Goal: Task Accomplishment & Management: Complete application form

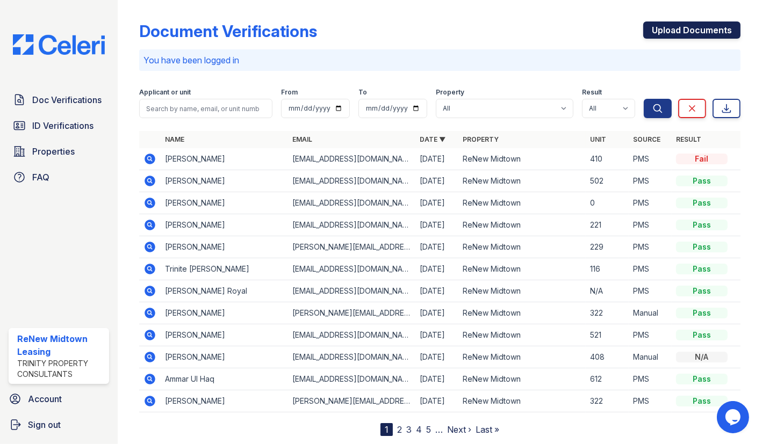
click at [673, 21] on link "Upload Documents" at bounding box center [691, 29] width 97 height 17
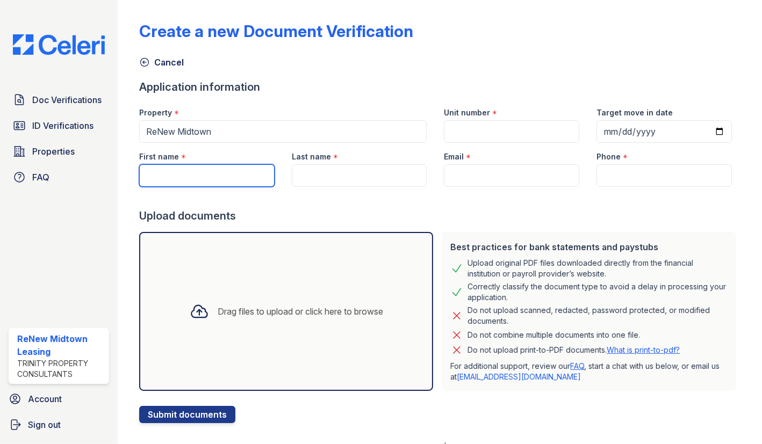
click at [179, 185] on input "First name" at bounding box center [206, 175] width 135 height 23
type input "Thelma"
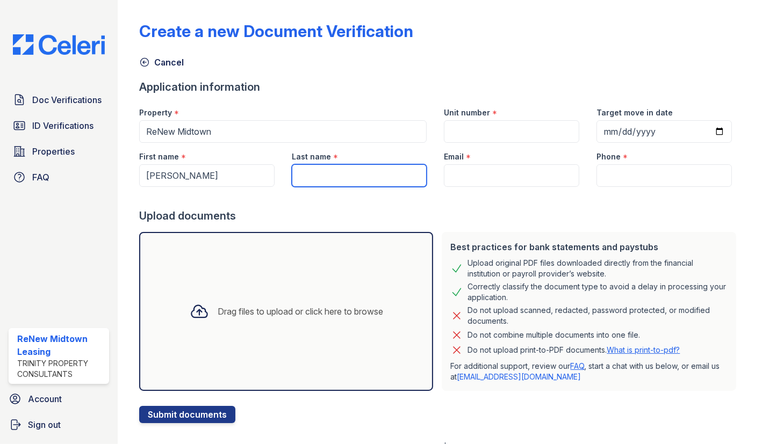
click at [326, 176] on input "Last name" at bounding box center [359, 175] width 135 height 23
type input "Washington"
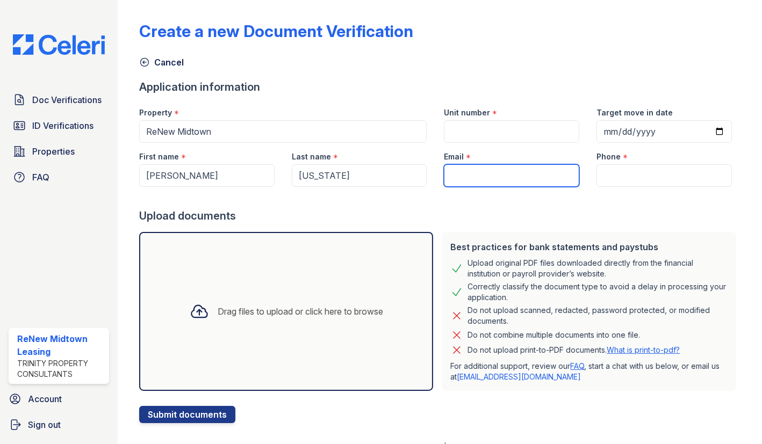
click at [476, 176] on input "Email" at bounding box center [511, 175] width 135 height 23
paste input "[EMAIL_ADDRESS][DOMAIN_NAME]"
type input "[EMAIL_ADDRESS][DOMAIN_NAME]"
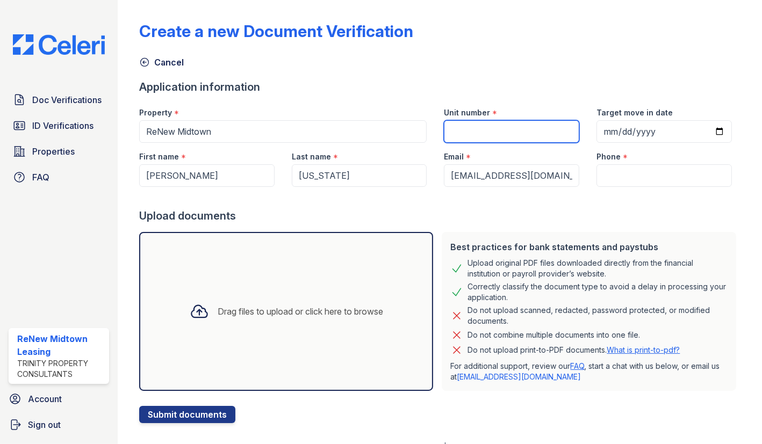
click at [468, 124] on input "Unit number" at bounding box center [511, 131] width 135 height 23
type input "828"
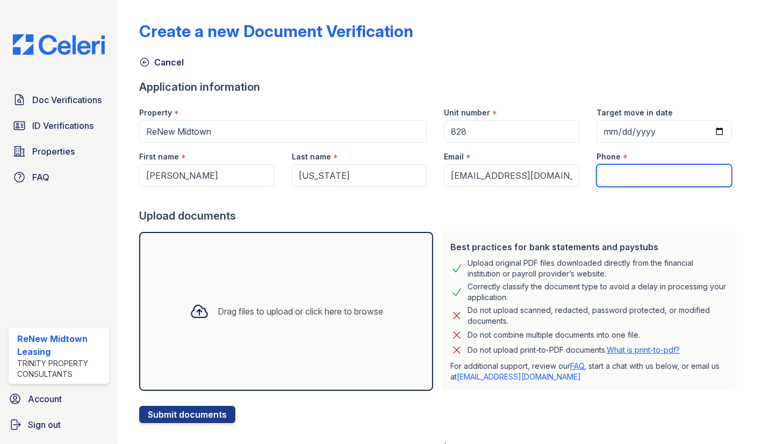
click at [661, 175] on input "Phone" at bounding box center [663, 175] width 135 height 23
paste input "(404) 307-5468"
type input "(404) 307-5468"
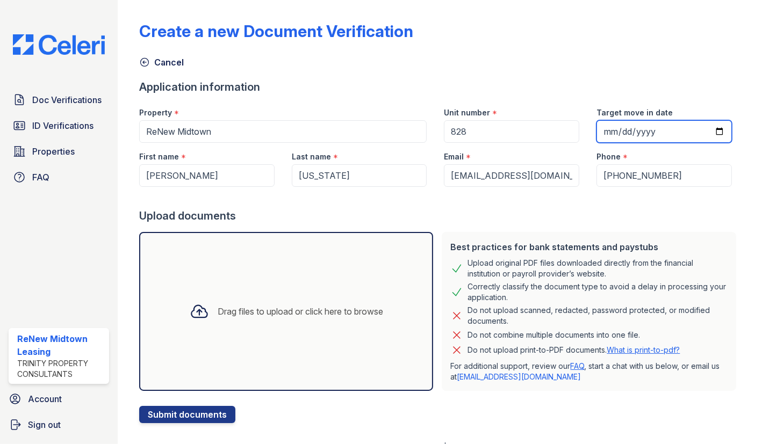
click at [708, 126] on input "Target move in date" at bounding box center [663, 131] width 135 height 23
type input "2025-08-29"
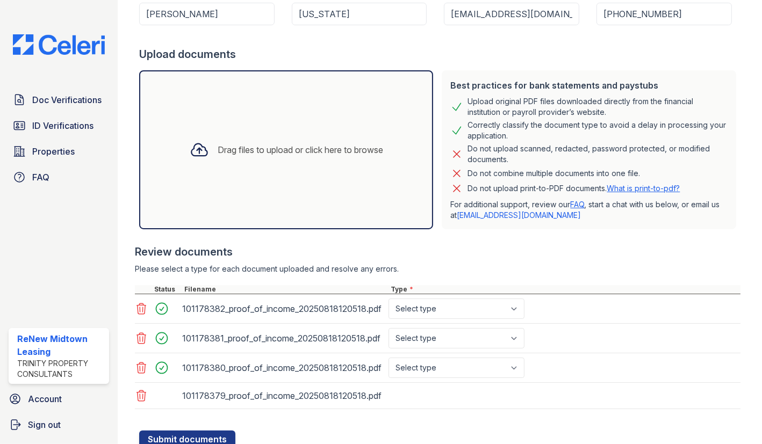
scroll to position [200, 0]
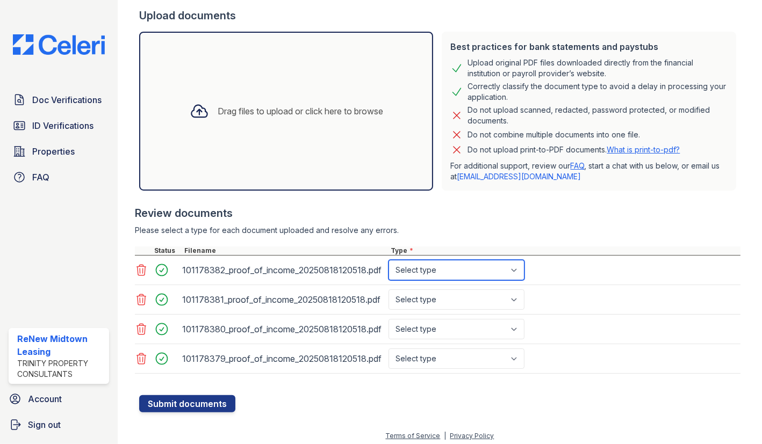
click at [482, 276] on select "Select type Paystub Bank Statement Offer Letter Tax Documents Benefit Award Let…" at bounding box center [456, 270] width 136 height 20
select select "bank_statement"
click at [388, 260] on select "Select type Paystub Bank Statement Offer Letter Tax Documents Benefit Award Let…" at bounding box center [456, 270] width 136 height 20
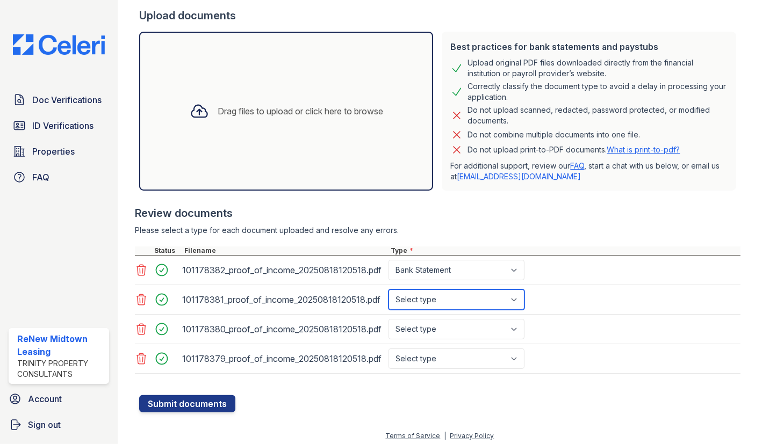
click at [489, 302] on select "Select type Paystub Bank Statement Offer Letter Tax Documents Benefit Award Let…" at bounding box center [456, 300] width 136 height 20
select select "bank_statement"
click at [388, 290] on select "Select type Paystub Bank Statement Offer Letter Tax Documents Benefit Award Let…" at bounding box center [456, 300] width 136 height 20
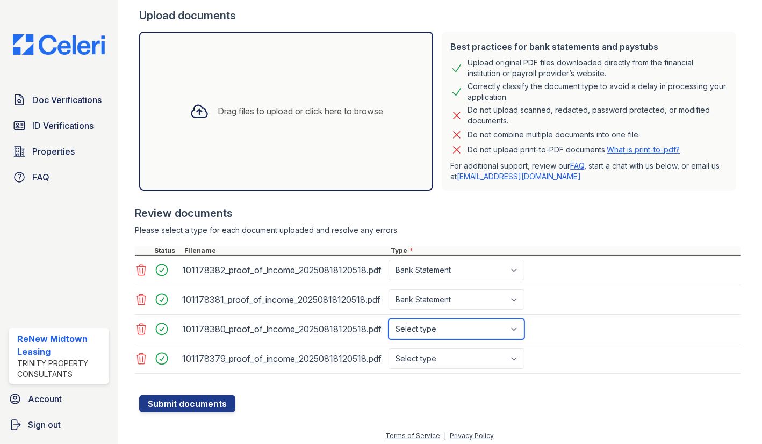
click at [483, 328] on select "Select type Paystub Bank Statement Offer Letter Tax Documents Benefit Award Let…" at bounding box center [456, 329] width 136 height 20
select select "bank_statement"
click at [388, 319] on select "Select type Paystub Bank Statement Offer Letter Tax Documents Benefit Award Let…" at bounding box center [456, 329] width 136 height 20
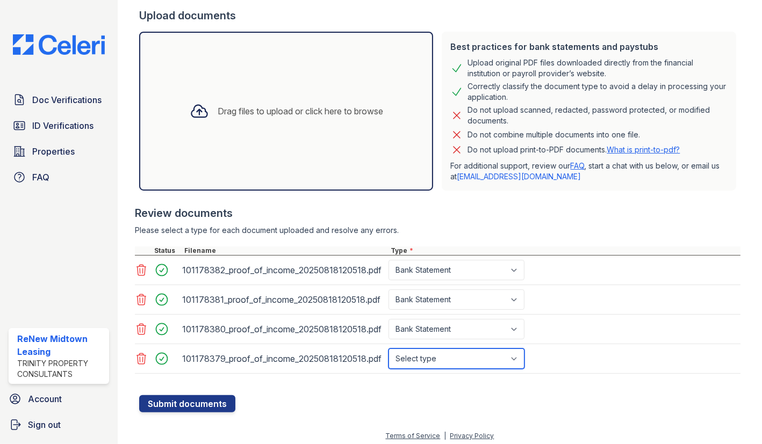
click at [475, 360] on select "Select type Paystub Bank Statement Offer Letter Tax Documents Benefit Award Let…" at bounding box center [456, 359] width 136 height 20
select select "bank_statement"
click at [388, 349] on select "Select type Paystub Bank Statement Offer Letter Tax Documents Benefit Award Let…" at bounding box center [456, 359] width 136 height 20
click at [144, 300] on icon at bounding box center [141, 299] width 13 height 13
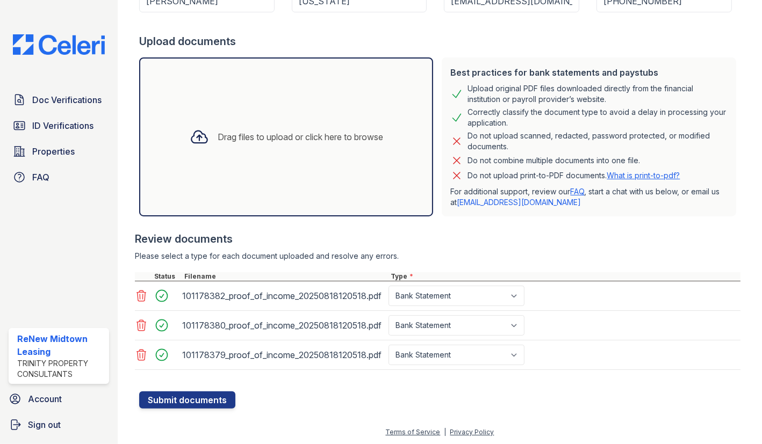
click at [144, 320] on icon at bounding box center [141, 325] width 13 height 13
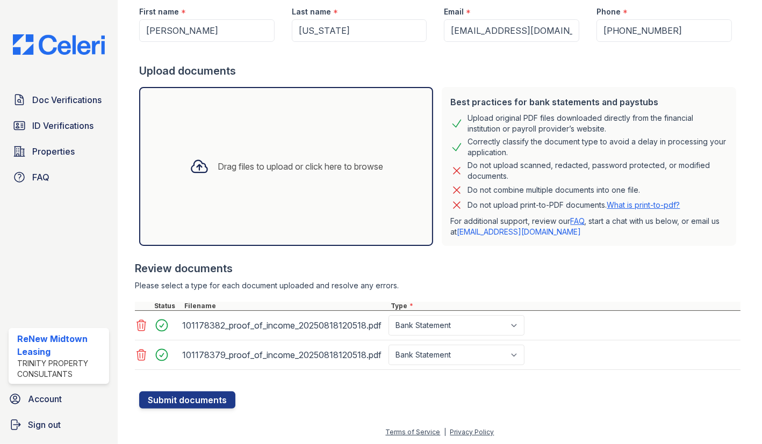
click at [144, 353] on icon at bounding box center [141, 355] width 13 height 13
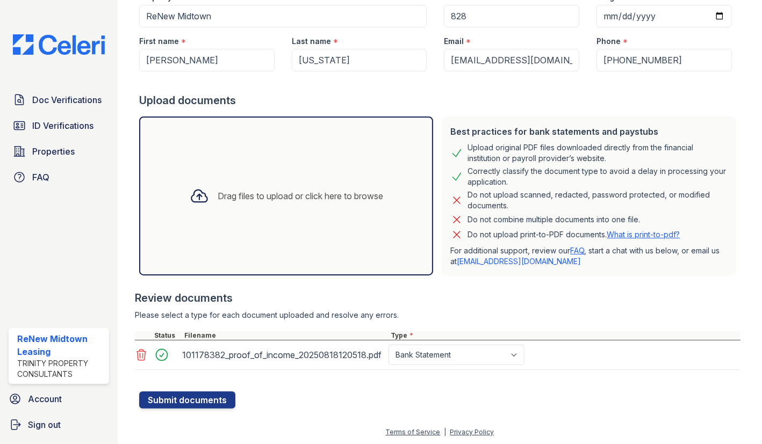
click at [145, 358] on icon at bounding box center [141, 355] width 13 height 13
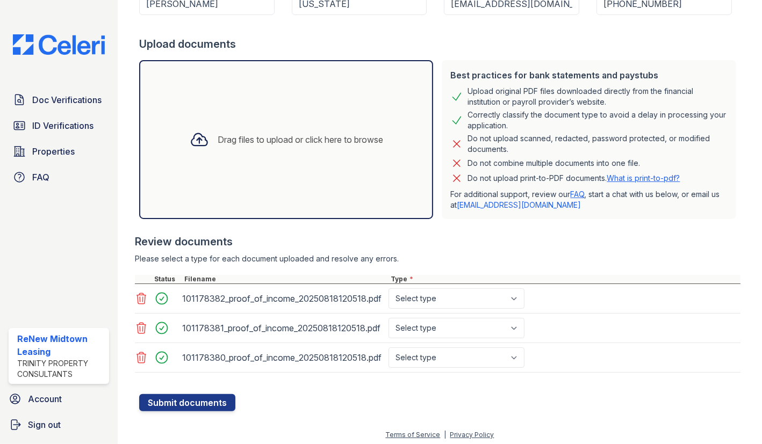
scroll to position [175, 0]
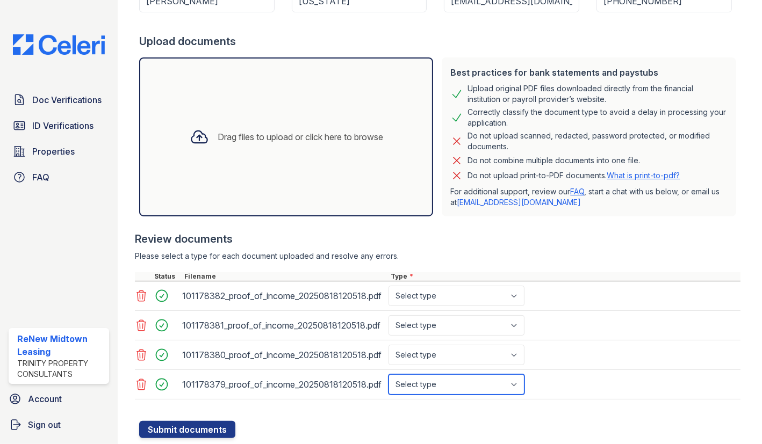
click at [483, 380] on select "Select type Paystub Bank Statement Offer Letter Tax Documents Benefit Award Let…" at bounding box center [456, 384] width 136 height 20
select select "bank_statement"
click at [388, 374] on select "Select type Paystub Bank Statement Offer Letter Tax Documents Benefit Award Let…" at bounding box center [456, 384] width 136 height 20
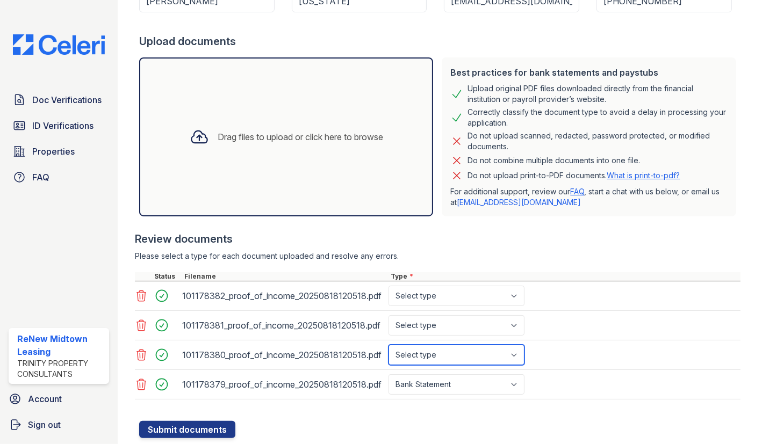
click at [467, 352] on select "Select type Paystub Bank Statement Offer Letter Tax Documents Benefit Award Let…" at bounding box center [456, 355] width 136 height 20
select select "bank_statement"
click at [388, 345] on select "Select type Paystub Bank Statement Offer Letter Tax Documents Benefit Award Let…" at bounding box center [456, 355] width 136 height 20
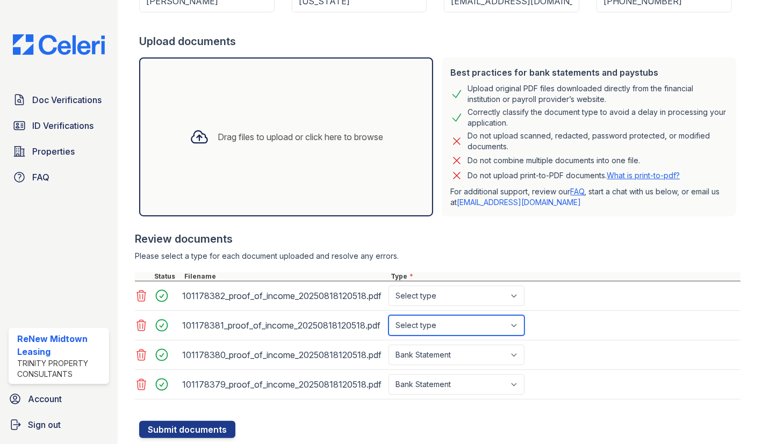
click at [458, 324] on select "Select type Paystub Bank Statement Offer Letter Tax Documents Benefit Award Let…" at bounding box center [456, 325] width 136 height 20
select select "bank_statement"
click at [388, 315] on select "Select type Paystub Bank Statement Offer Letter Tax Documents Benefit Award Let…" at bounding box center [456, 325] width 136 height 20
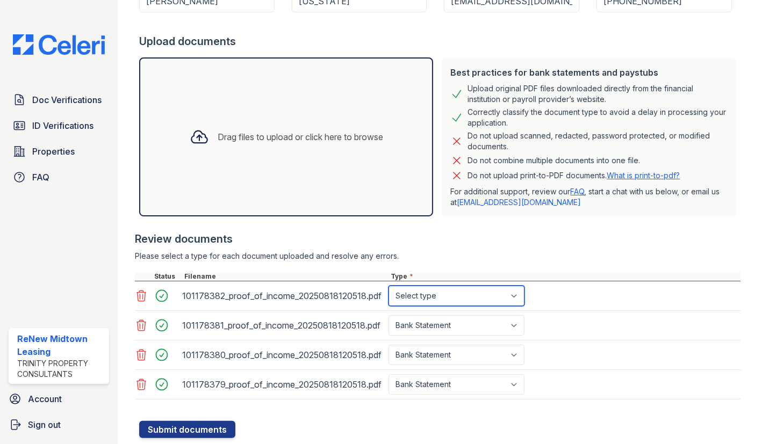
click at [444, 304] on select "Select type Paystub Bank Statement Offer Letter Tax Documents Benefit Award Let…" at bounding box center [456, 296] width 136 height 20
select select "bank_statement"
click at [388, 286] on select "Select type Paystub Bank Statement Offer Letter Tax Documents Benefit Award Let…" at bounding box center [456, 296] width 136 height 20
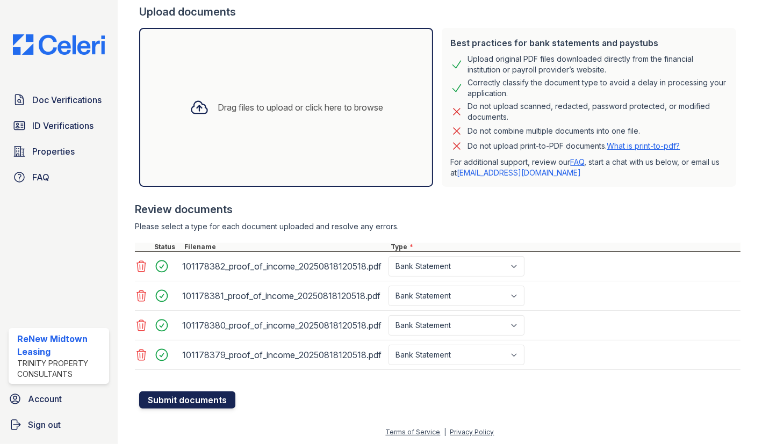
click at [220, 402] on button "Submit documents" at bounding box center [187, 400] width 96 height 17
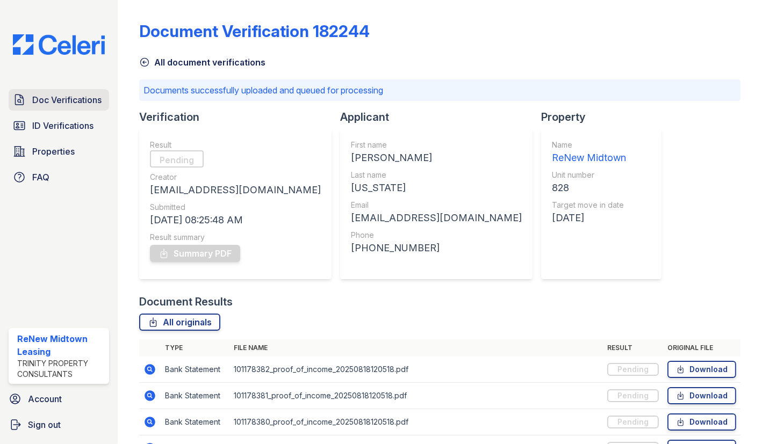
click at [70, 106] on span "Doc Verifications" at bounding box center [66, 99] width 69 height 13
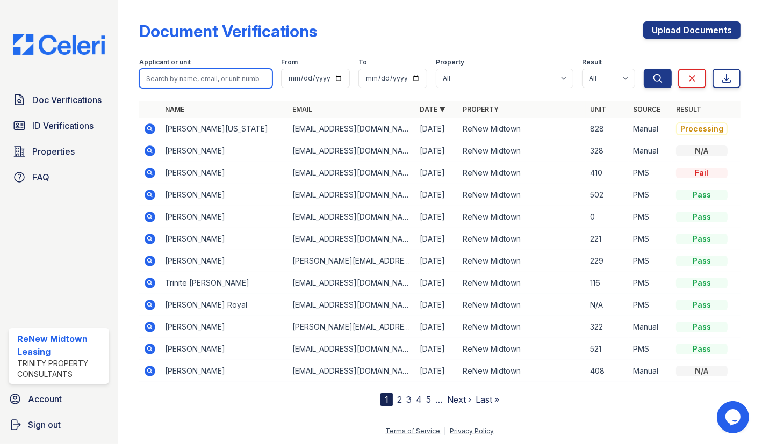
click at [169, 81] on input "search" at bounding box center [205, 78] width 133 height 19
type input "trevion"
click at [644, 69] on button "Search" at bounding box center [658, 78] width 28 height 19
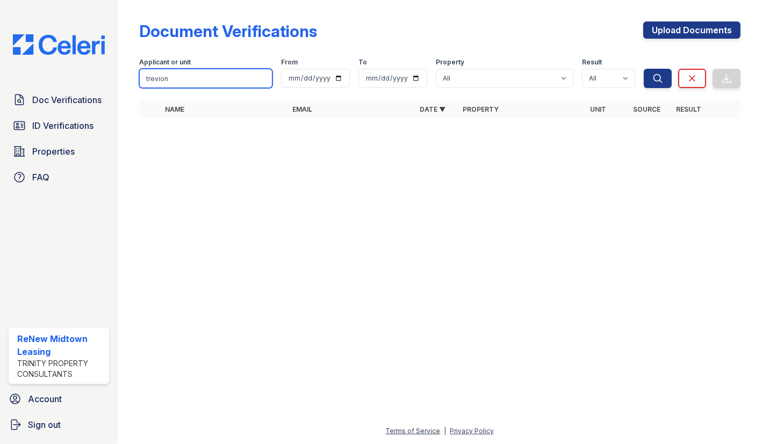
click at [163, 77] on input "trevion" at bounding box center [205, 78] width 133 height 19
type input "trevon"
click at [644, 69] on button "Search" at bounding box center [658, 78] width 28 height 19
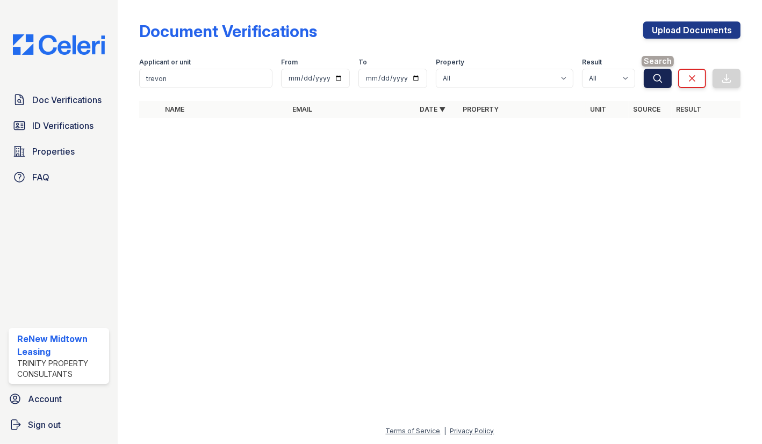
click at [656, 82] on icon "submit" at bounding box center [657, 78] width 11 height 11
click at [70, 94] on span "Doc Verifications" at bounding box center [66, 99] width 69 height 13
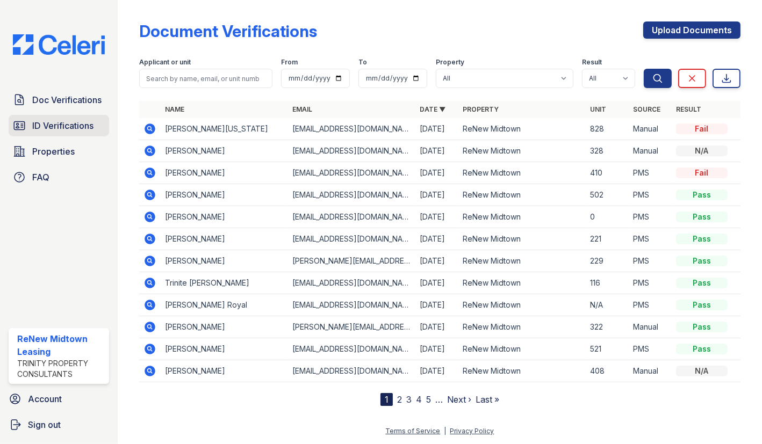
click at [70, 122] on span "ID Verifications" at bounding box center [62, 125] width 61 height 13
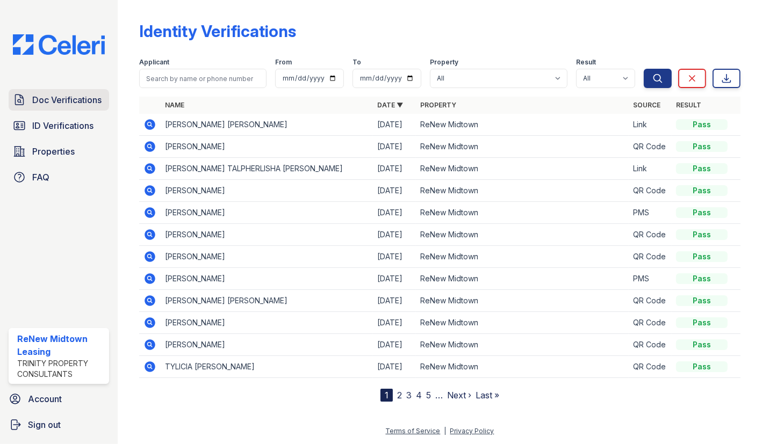
click at [64, 102] on span "Doc Verifications" at bounding box center [66, 99] width 69 height 13
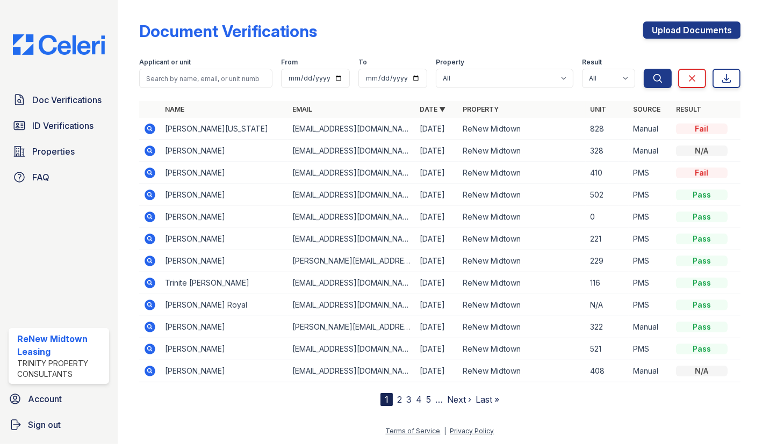
click at [395, 398] on nav "1 2 3 4 5 … Next › Last »" at bounding box center [439, 399] width 119 height 13
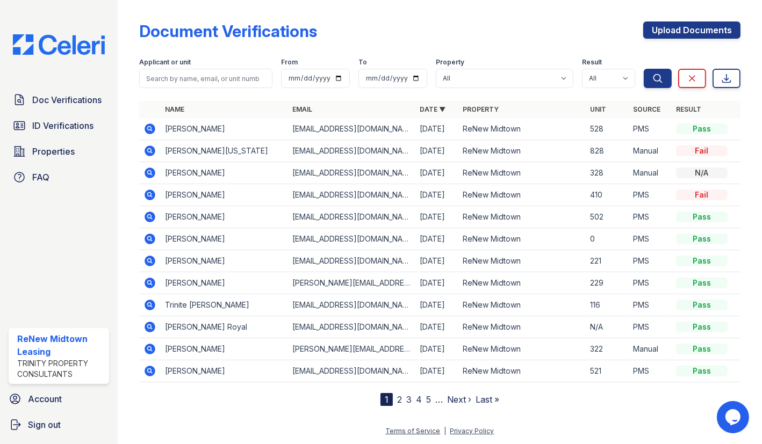
click at [153, 130] on icon at bounding box center [150, 129] width 11 height 11
